Goal: Use online tool/utility: Utilize a website feature to perform a specific function

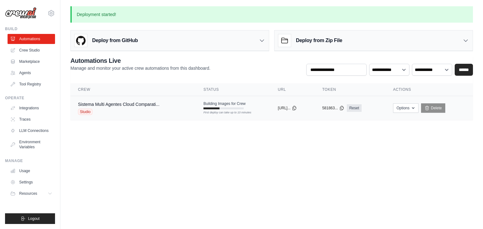
click at [225, 111] on div "First deploy can take up to 10 minutes" at bounding box center [223, 113] width 40 height 4
click at [33, 50] on link "Crew Studio" at bounding box center [31, 50] width 47 height 10
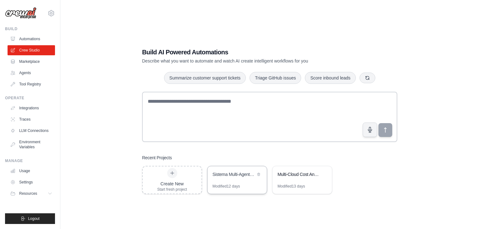
click at [242, 178] on div "Sistema Multi-Agentes Cloud Comparativo AWS vs GCP" at bounding box center [234, 175] width 43 height 8
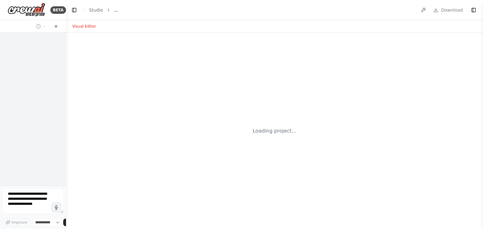
select select "****"
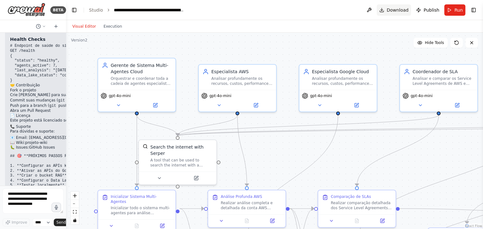
scroll to position [3024, 0]
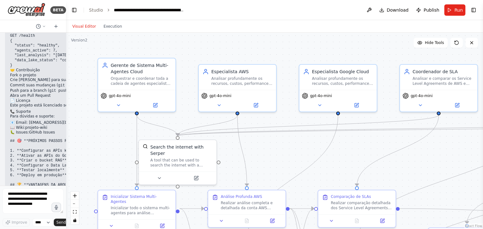
drag, startPoint x: 216, startPoint y: 65, endPoint x: 218, endPoint y: 56, distance: 8.9
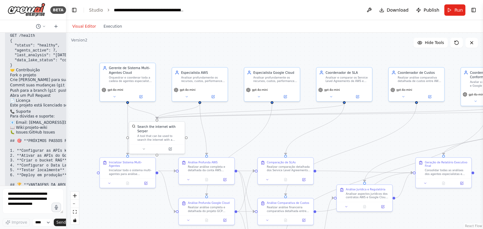
drag, startPoint x: 277, startPoint y: 155, endPoint x: 232, endPoint y: 122, distance: 55.9
click at [236, 123] on div ".deletable-edge-delete-btn { width: 20px; height: 20px; border: 0px solid #ffff…" at bounding box center [274, 131] width 417 height 197
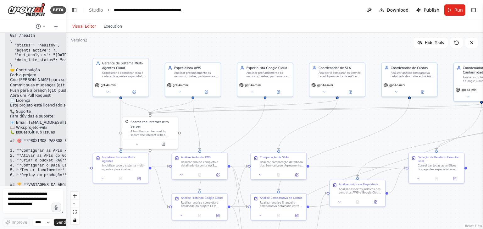
scroll to position [3123, 0]
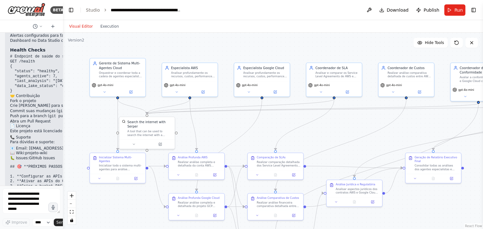
drag, startPoint x: 65, startPoint y: 87, endPoint x: 36, endPoint y: 83, distance: 30.1
click at [36, 83] on div "BETA Iremos realizar algumas alterações no projeto. A estrutura continua sendo …" at bounding box center [31, 114] width 63 height 229
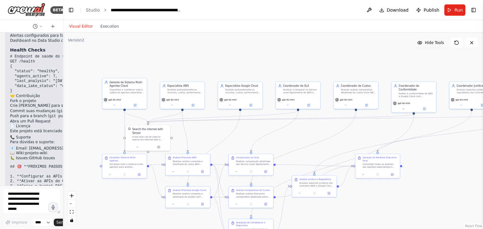
click at [430, 45] on span "Hide Tools" at bounding box center [434, 42] width 19 height 5
click at [430, 44] on span "Show Tools" at bounding box center [433, 42] width 21 height 5
click at [430, 44] on span "Hide Tools" at bounding box center [434, 42] width 19 height 5
click at [430, 44] on span "Show Tools" at bounding box center [433, 42] width 21 height 5
click at [430, 44] on span "Hide Tools" at bounding box center [434, 42] width 19 height 5
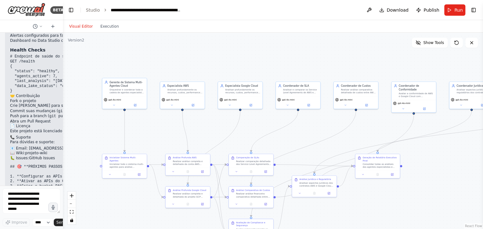
drag, startPoint x: 386, startPoint y: 69, endPoint x: 374, endPoint y: 61, distance: 15.6
click at [374, 61] on div ".deletable-edge-delete-btn { width: 20px; height: 20px; border: 0px solid #ffff…" at bounding box center [273, 131] width 420 height 197
click at [106, 29] on button "Execution" at bounding box center [110, 27] width 26 height 8
click at [82, 26] on button "Visual Editor" at bounding box center [80, 27] width 31 height 8
drag, startPoint x: 272, startPoint y: 72, endPoint x: 359, endPoint y: 62, distance: 88.2
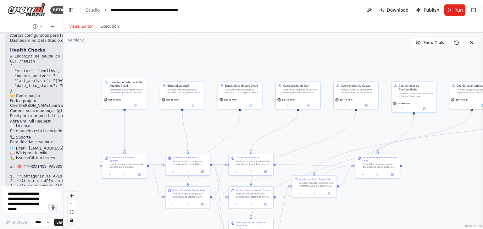
click at [262, 68] on div ".deletable-edge-delete-btn { width: 20px; height: 20px; border: 0px solid #ffff…" at bounding box center [273, 131] width 420 height 197
click at [458, 44] on icon at bounding box center [456, 42] width 5 height 5
click at [70, 204] on button "zoom out" at bounding box center [72, 204] width 8 height 8
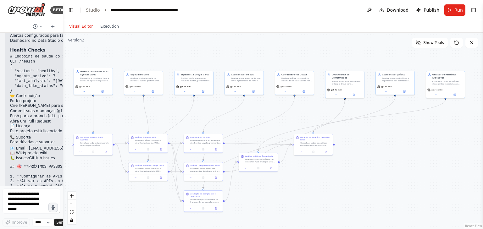
drag, startPoint x: 113, startPoint y: 180, endPoint x: 63, endPoint y: 163, distance: 53.4
click at [63, 163] on div "BETA Iremos realizar algumas alterações no projeto. A estrutura continua sendo …" at bounding box center [241, 114] width 483 height 229
drag, startPoint x: 61, startPoint y: 65, endPoint x: 33, endPoint y: 63, distance: 28.7
click at [33, 63] on div "BETA Iremos realizar algumas alterações no projeto. A estrutura continua sendo …" at bounding box center [31, 114] width 63 height 229
click at [70, 10] on button "Toggle Left Sidebar" at bounding box center [71, 10] width 9 height 9
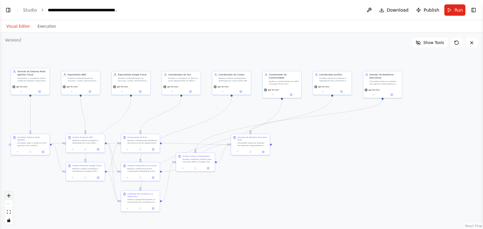
click at [11, 196] on button "zoom in" at bounding box center [9, 196] width 8 height 8
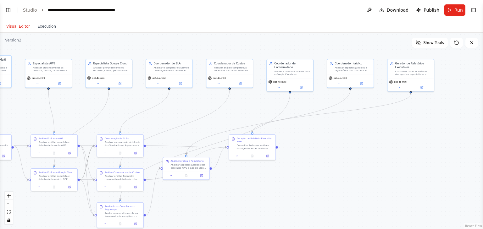
drag, startPoint x: 91, startPoint y: 152, endPoint x: 121, endPoint y: 158, distance: 30.2
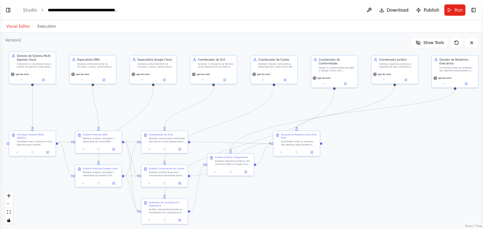
drag, startPoint x: 115, startPoint y: 130, endPoint x: 160, endPoint y: 126, distance: 44.5
click at [160, 126] on div ".deletable-edge-delete-btn { width: 20px; height: 20px; border: 0px solid #ffff…" at bounding box center [241, 131] width 483 height 197
click at [10, 9] on button "Toggle Left Sidebar" at bounding box center [8, 10] width 9 height 9
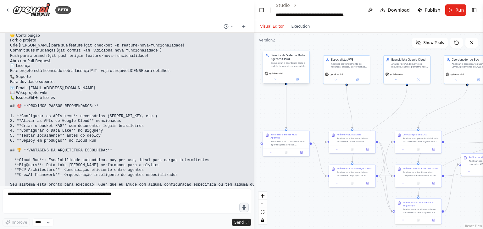
scroll to position [2461, 0]
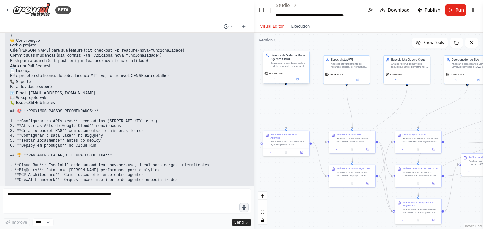
drag, startPoint x: 62, startPoint y: 64, endPoint x: 273, endPoint y: 52, distance: 211.7
click at [273, 52] on div "BETA Iremos realizar algumas alterações no projeto. A estrutura continua sendo …" at bounding box center [241, 114] width 483 height 229
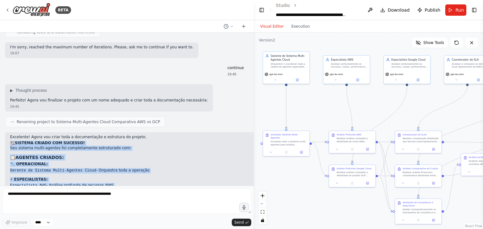
scroll to position [1028, 0]
drag, startPoint x: 25, startPoint y: 174, endPoint x: 9, endPoint y: 117, distance: 59.1
copy div "🏗️ SISTEMA CRIADO COM SUCESSO! Seu sistema multi-agentes foi completamente estr…"
